Goal: Check status: Check status

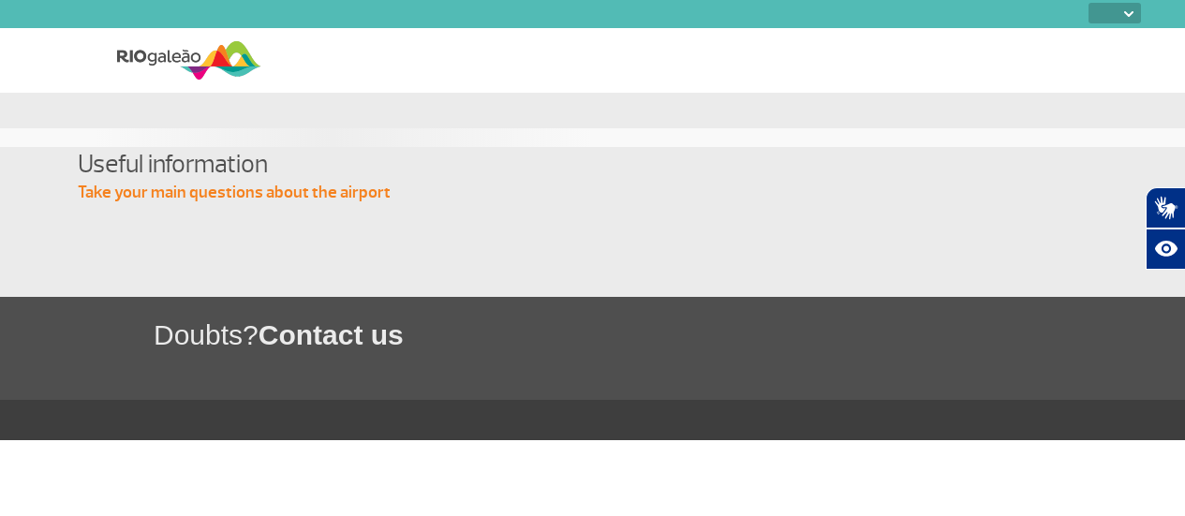
select select
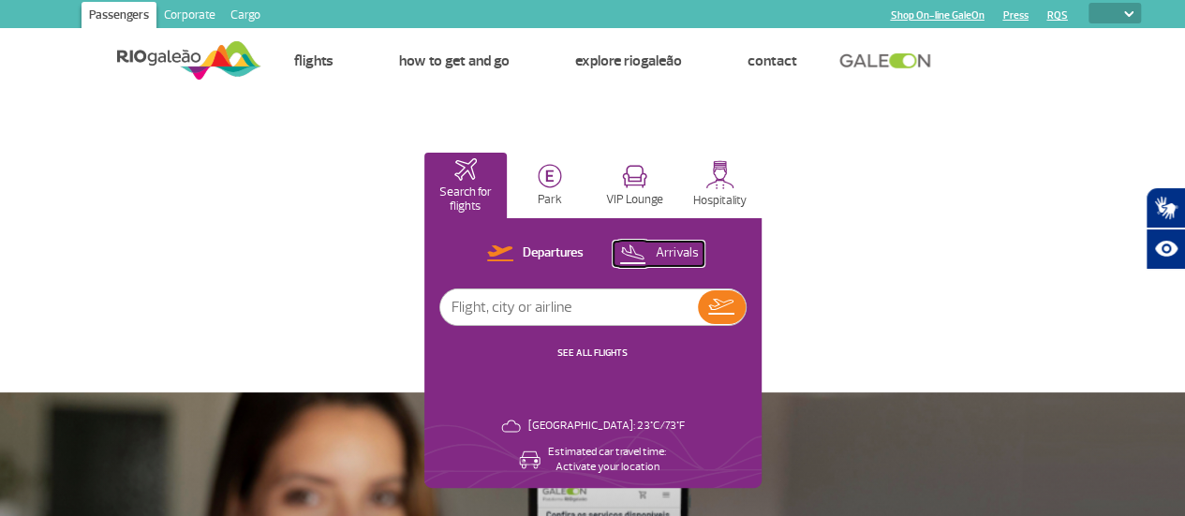
click at [704, 250] on button "Arrivals" at bounding box center [659, 254] width 90 height 24
click at [698, 316] on input "text" at bounding box center [569, 308] width 258 height 36
type input "KL705"
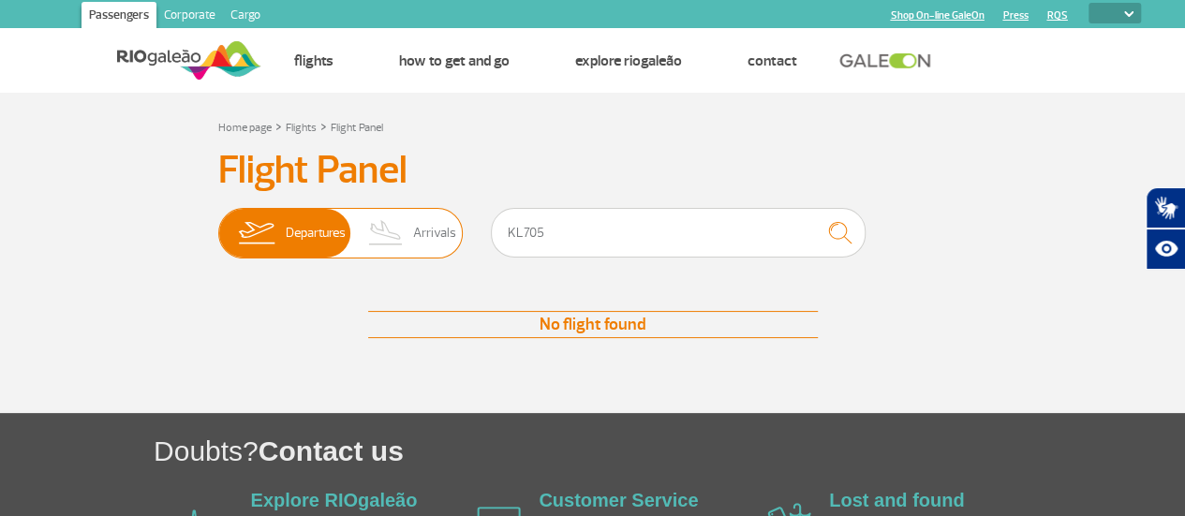
click at [411, 225] on img at bounding box center [386, 233] width 55 height 49
click at [218, 224] on input "Departures Arrivals" at bounding box center [218, 224] width 0 height 0
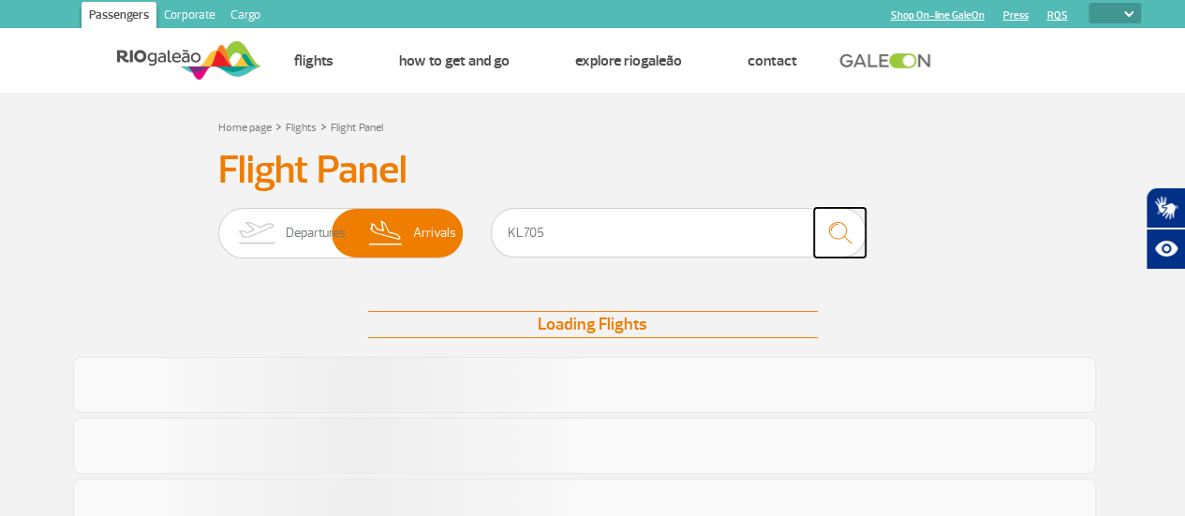
click at [844, 231] on img "submit" at bounding box center [840, 233] width 40 height 38
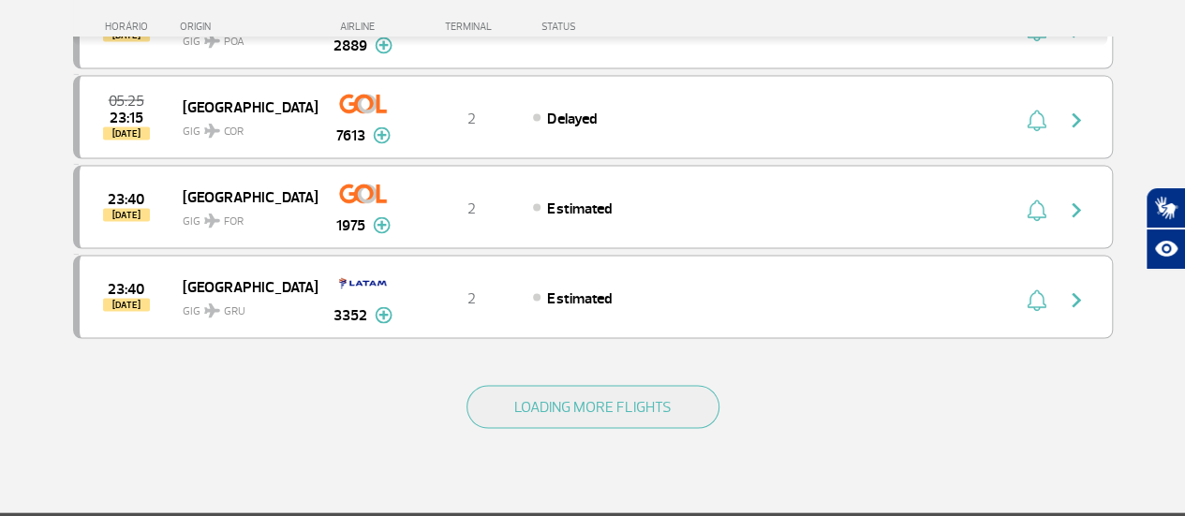
scroll to position [1780, 0]
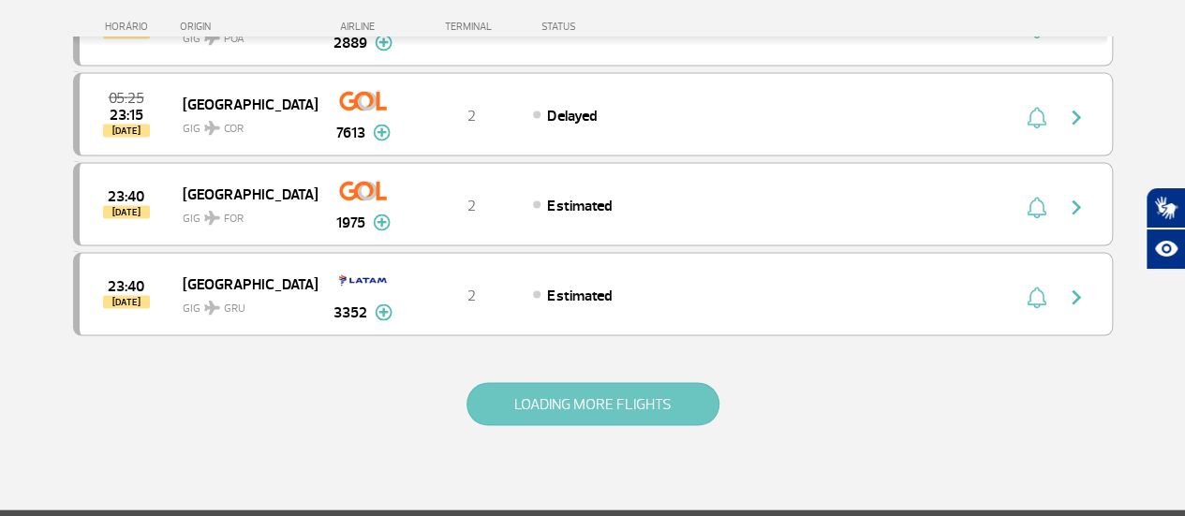
click at [643, 383] on button "LOADING MORE FLIGHTS" at bounding box center [593, 404] width 253 height 43
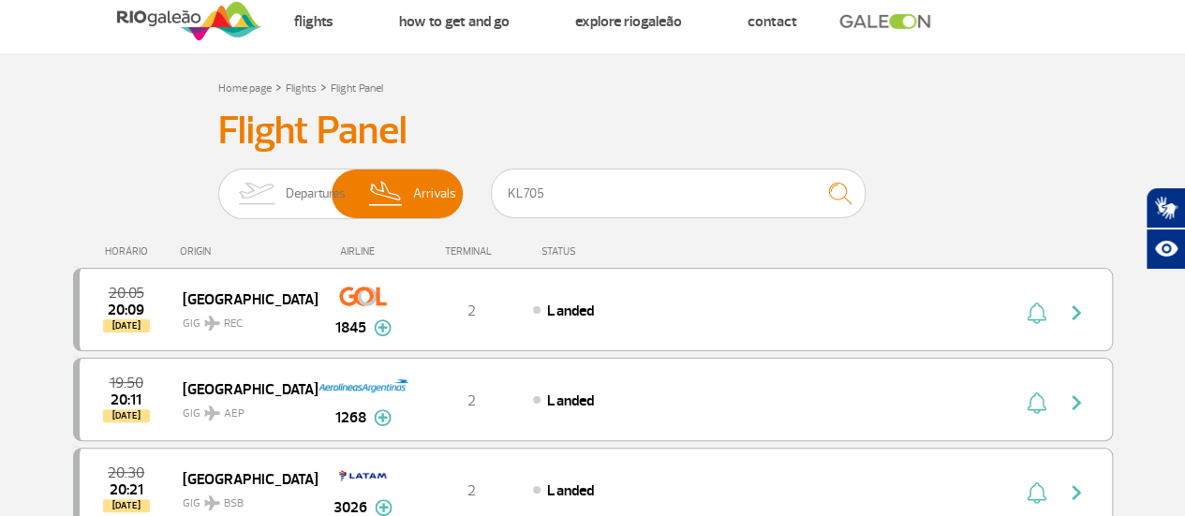
scroll to position [0, 0]
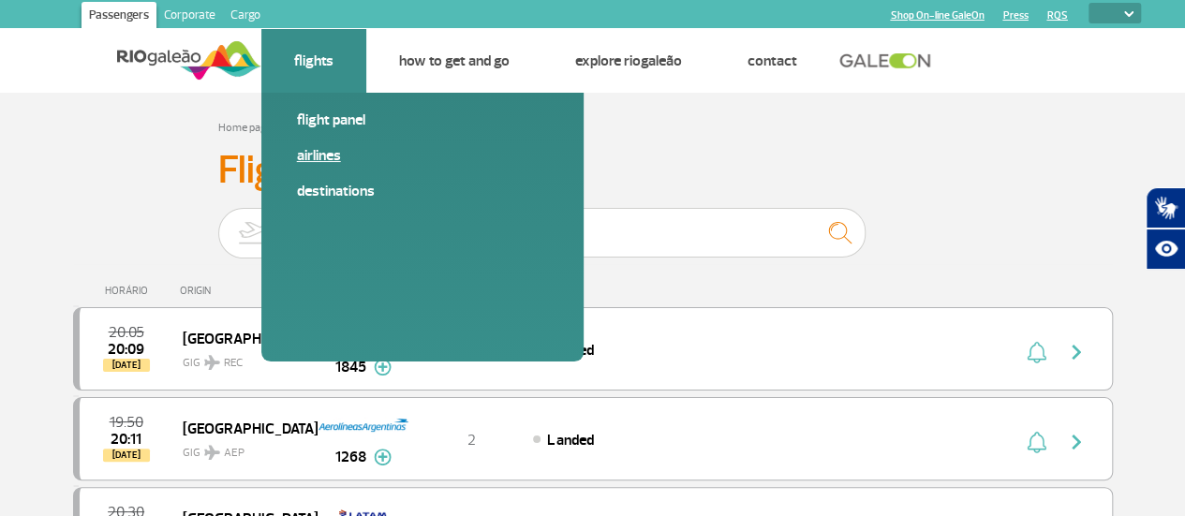
click at [330, 156] on link "Airlines" at bounding box center [422, 155] width 251 height 21
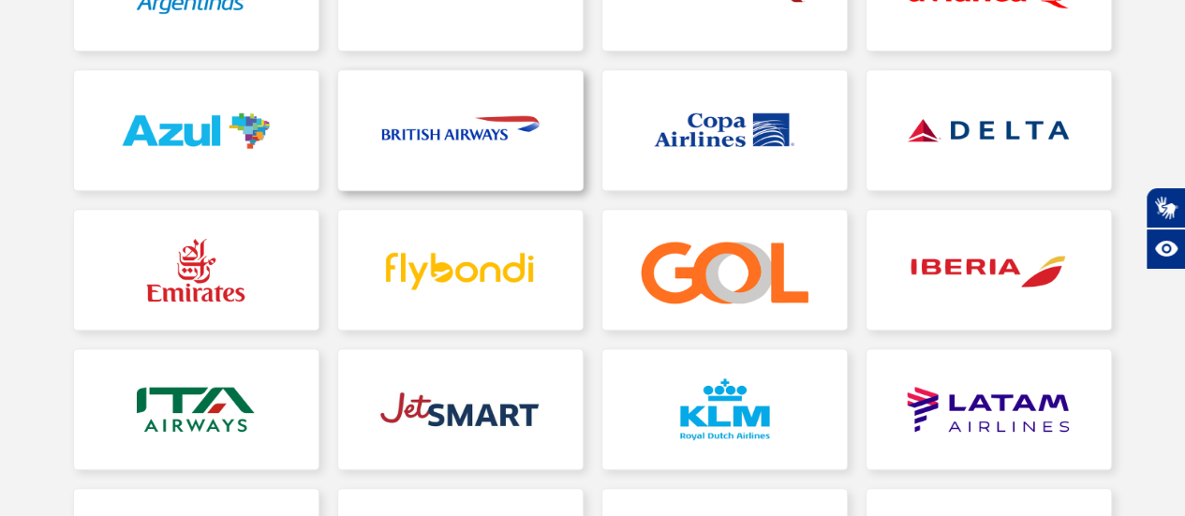
scroll to position [469, 0]
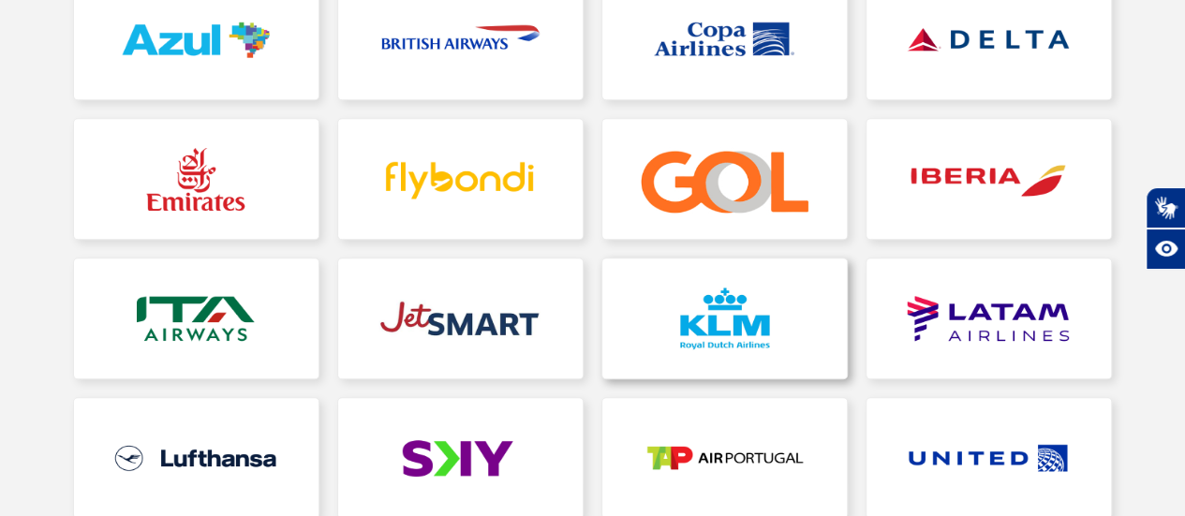
click at [746, 304] on link at bounding box center [725, 319] width 245 height 120
